Goal: Task Accomplishment & Management: Use online tool/utility

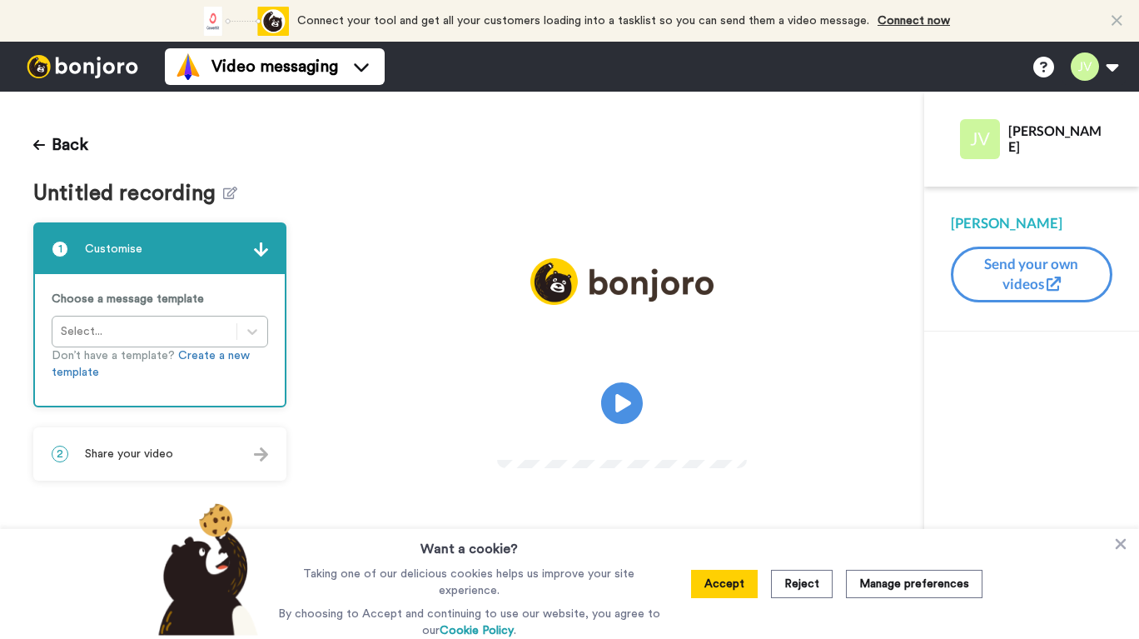
click at [632, 397] on icon at bounding box center [622, 403] width 42 height 42
click at [58, 141] on button "Back" at bounding box center [60, 145] width 55 height 40
